Goal: Task Accomplishment & Management: Manage account settings

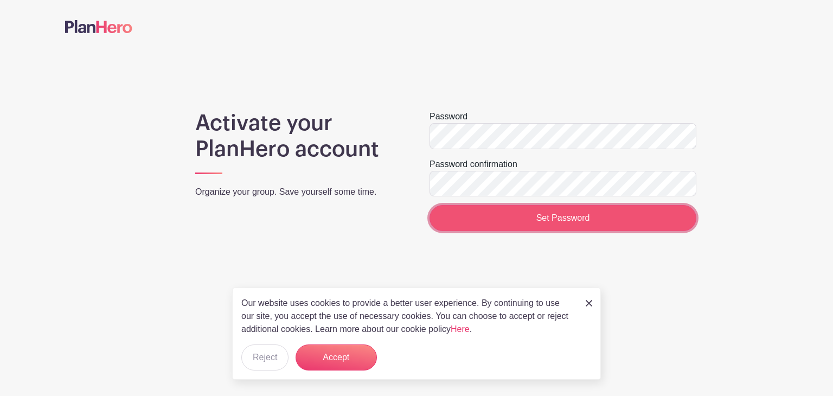
click at [458, 219] on input "Set Password" at bounding box center [562, 218] width 267 height 26
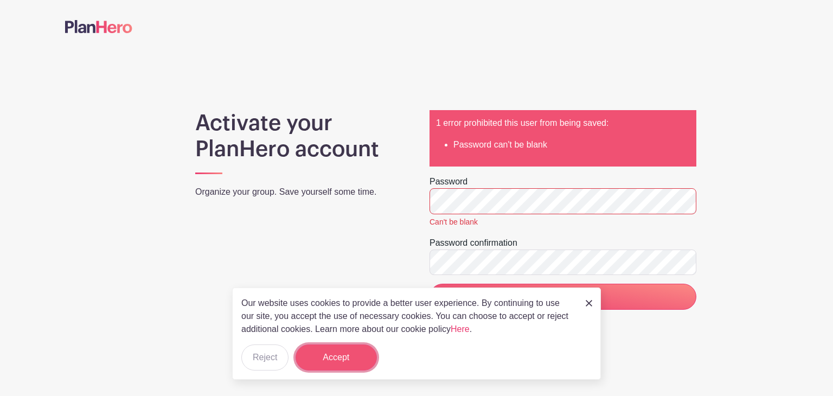
click at [345, 363] on button "Accept" at bounding box center [335, 357] width 81 height 26
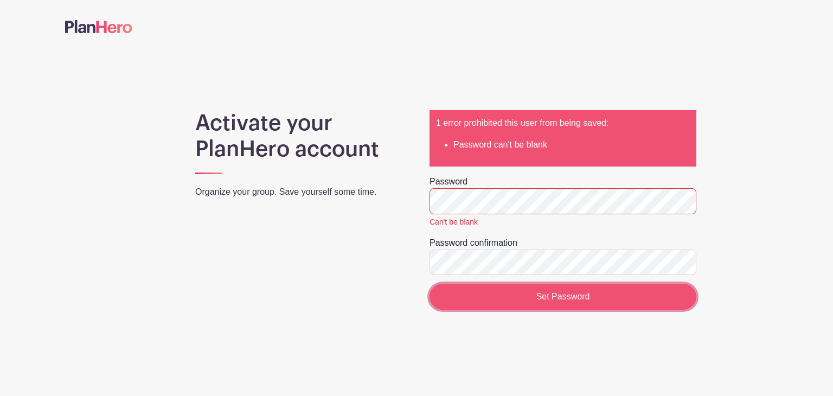
click at [548, 292] on input "Set Password" at bounding box center [562, 297] width 267 height 26
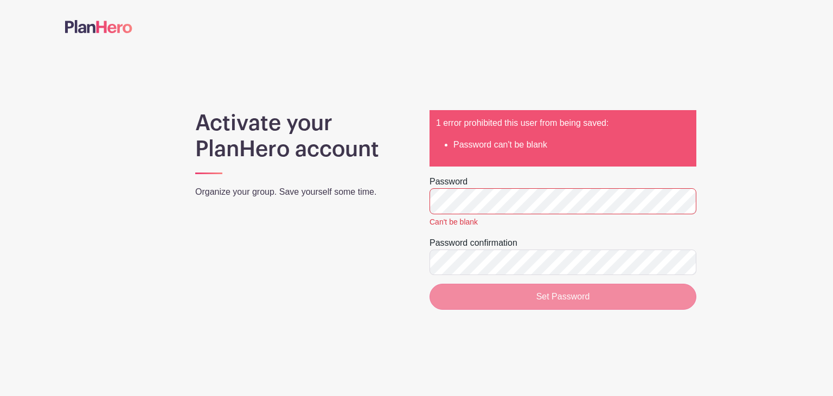
click at [548, 292] on div "Set Password" at bounding box center [562, 297] width 267 height 26
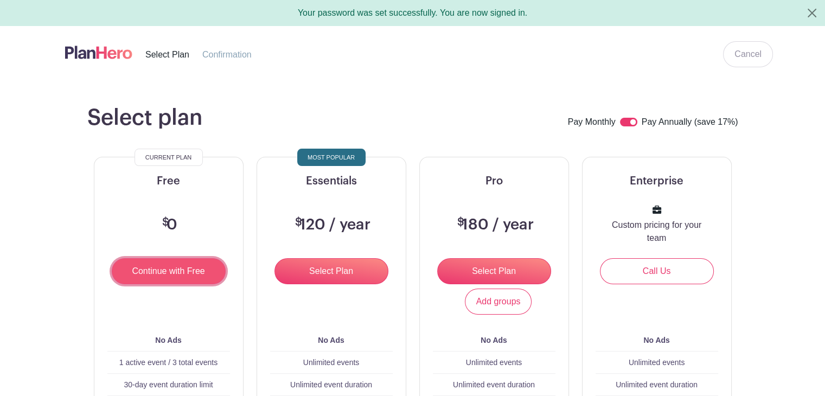
click at [173, 271] on input "Continue with Free" at bounding box center [169, 271] width 114 height 26
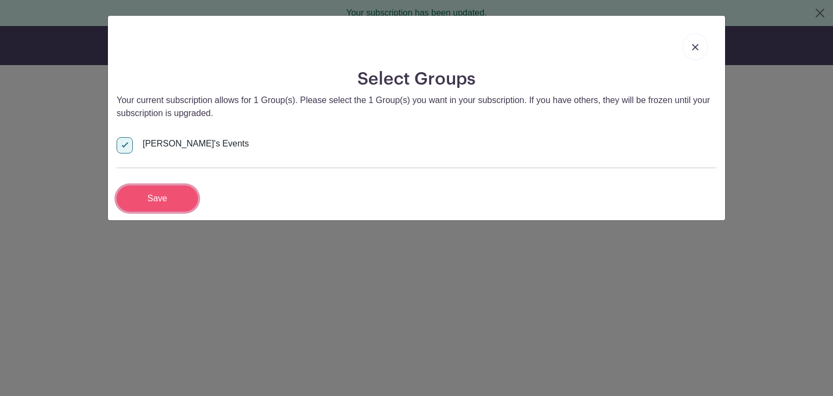
click at [172, 194] on input "Save" at bounding box center [157, 198] width 81 height 26
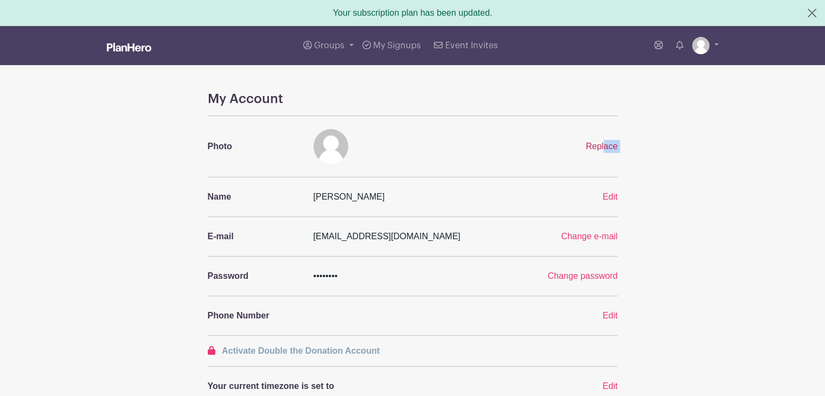
drag, startPoint x: 752, startPoint y: 175, endPoint x: 605, endPoint y: 150, distance: 149.0
click at [605, 150] on span "Replace" at bounding box center [602, 145] width 32 height 9
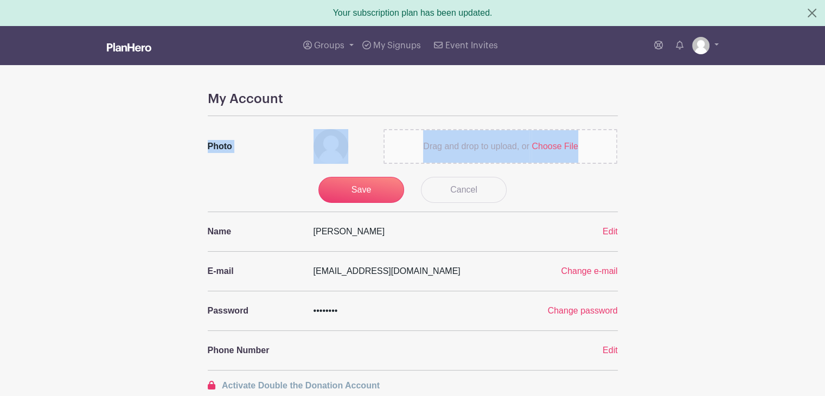
click at [537, 147] on span "Choose File" at bounding box center [554, 145] width 46 height 9
click at [0, 0] on input "Drag and drop to upload, or Choose File" at bounding box center [0, 0] width 0 height 0
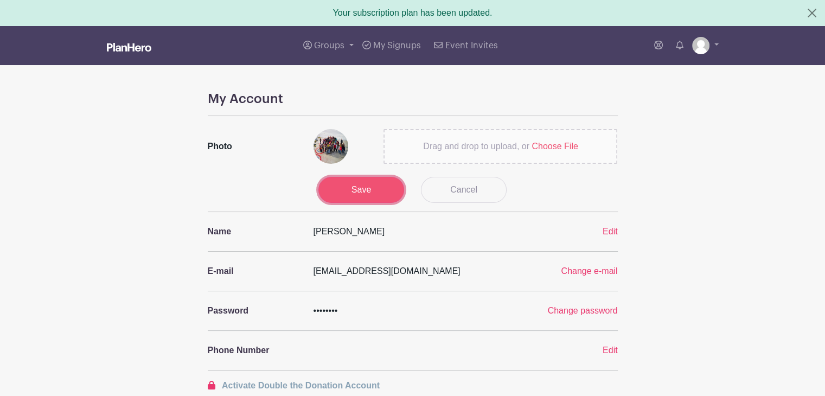
click at [387, 187] on input "Save" at bounding box center [361, 190] width 86 height 26
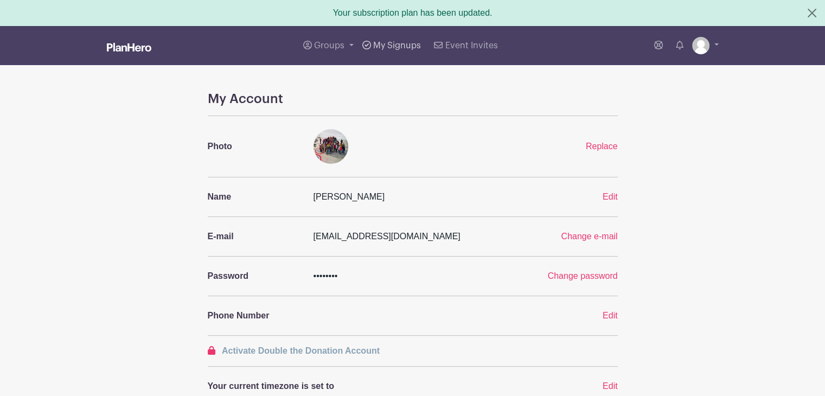
click at [397, 42] on span "My Signups" at bounding box center [397, 45] width 48 height 9
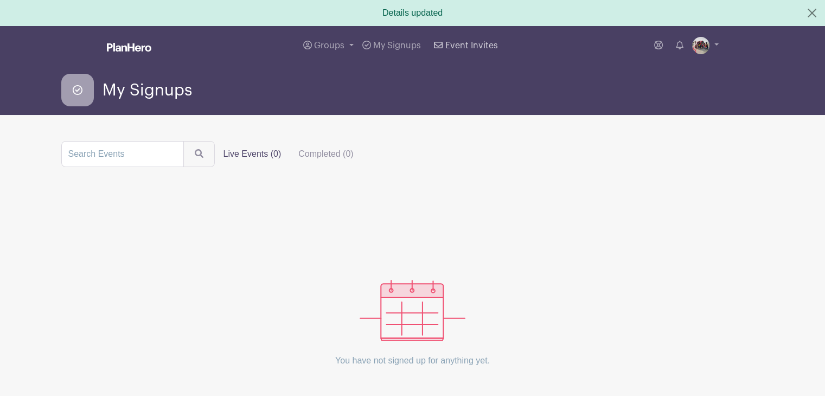
click at [471, 49] on span "Event Invites" at bounding box center [471, 45] width 53 height 9
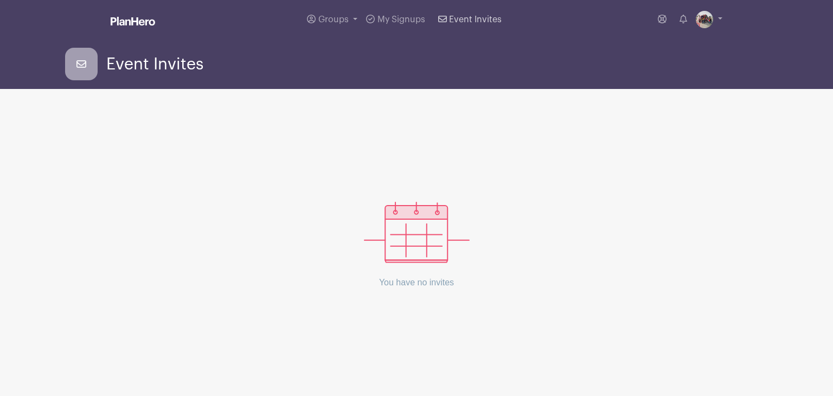
click at [467, 20] on span "Event Invites" at bounding box center [475, 19] width 53 height 9
